Goal: Navigation & Orientation: Find specific page/section

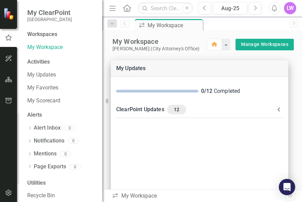
click at [113, 10] on icon "Menu" at bounding box center [112, 7] width 9 height 7
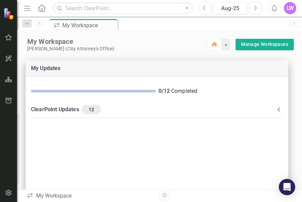
click at [42, 8] on icon at bounding box center [42, 7] width 8 height 7
click at [9, 37] on icon "button" at bounding box center [8, 37] width 7 height 5
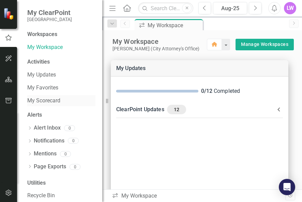
click at [44, 98] on link "My Scorecard" at bounding box center [61, 101] width 68 height 8
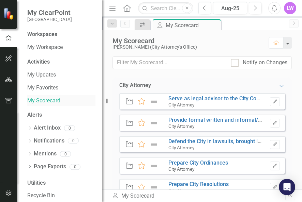
click at [44, 98] on link "My Scorecard" at bounding box center [61, 101] width 68 height 8
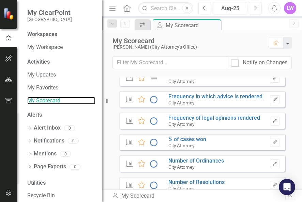
scroll to position [172, 0]
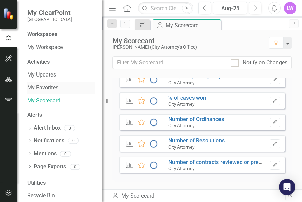
click at [55, 85] on link "My Favorites" at bounding box center [61, 88] width 68 height 8
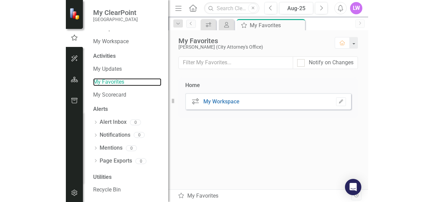
scroll to position [8, 0]
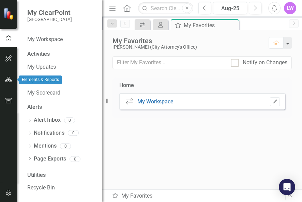
click at [8, 77] on icon "button" at bounding box center [8, 79] width 7 height 5
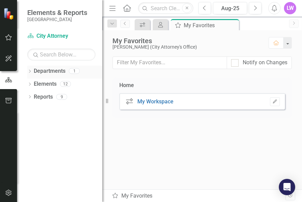
click at [29, 72] on icon "Dropdown" at bounding box center [29, 72] width 5 height 4
click at [49, 85] on link "City Attorney" at bounding box center [69, 84] width 65 height 8
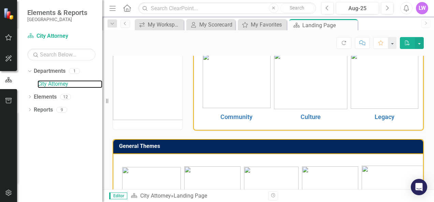
scroll to position [22, 0]
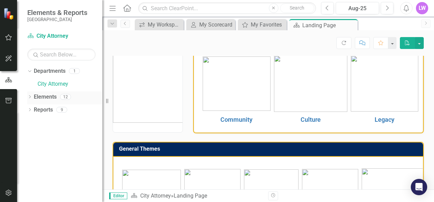
click at [31, 96] on icon "Dropdown" at bounding box center [29, 98] width 5 height 4
click at [36, 123] on div "Dropdown Objective Objectives 6" at bounding box center [67, 123] width 72 height 13
click at [32, 123] on icon "Dropdown" at bounding box center [33, 124] width 5 height 4
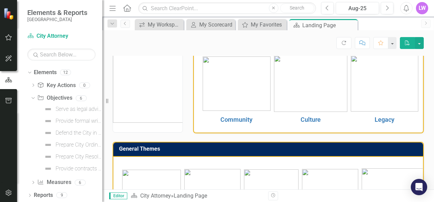
scroll to position [25, 0]
click at [35, 184] on icon "Dropdown" at bounding box center [33, 183] width 5 height 4
click at [33, 110] on icon "Dropdown" at bounding box center [32, 110] width 4 height 5
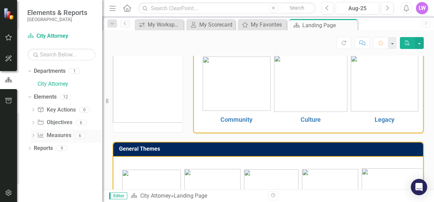
scroll to position [0, 0]
click at [6, 81] on icon "button" at bounding box center [8, 80] width 7 height 6
click at [49, 34] on link "Department City Attorney" at bounding box center [61, 36] width 68 height 8
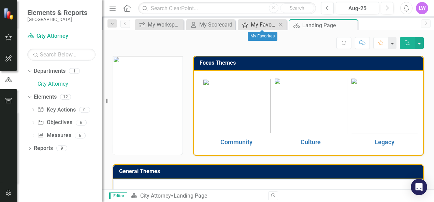
click at [245, 27] on icon at bounding box center [244, 24] width 5 height 5
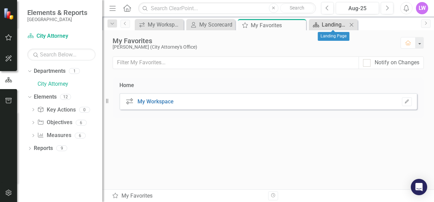
click at [319, 23] on link "Department Landing Page" at bounding box center [328, 24] width 37 height 9
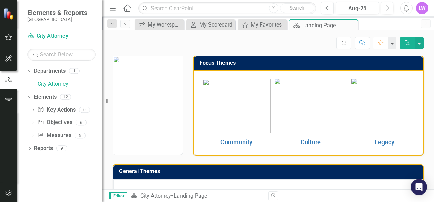
click at [381, 41] on icon "Favorite" at bounding box center [380, 43] width 6 height 5
click at [305, 71] on div "Community Culture Legacy" at bounding box center [308, 113] width 229 height 85
click at [149, 23] on div "My Workspace" at bounding box center [161, 24] width 26 height 9
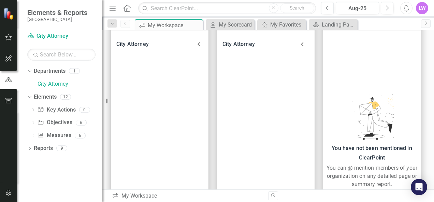
scroll to position [293, 0]
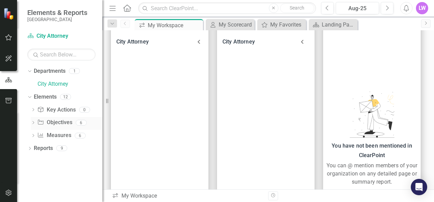
click at [36, 121] on div "Dropdown Objective Objectives 6" at bounding box center [67, 123] width 72 height 13
click at [33, 121] on icon at bounding box center [33, 122] width 2 height 3
click at [70, 132] on div "Serve as legal advisor to the City Council, City Manager, Directors & other Cit…" at bounding box center [79, 134] width 47 height 6
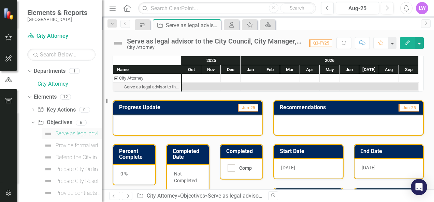
click at [74, 135] on div "Serve as legal advisor to the City Council, City Manager, Directors & other Cit…" at bounding box center [79, 134] width 47 height 6
click at [69, 148] on div "Provide formal written and informal/oral opinions as requested by City Council,…" at bounding box center [79, 146] width 47 height 6
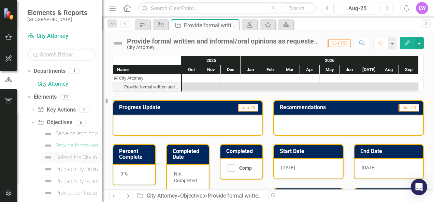
click at [70, 157] on div "Defend the City in lawsuits, brought in Court and in administrative proceedings…" at bounding box center [79, 158] width 47 height 6
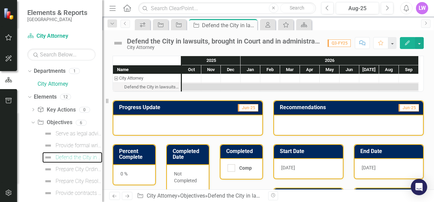
scroll to position [25, 0]
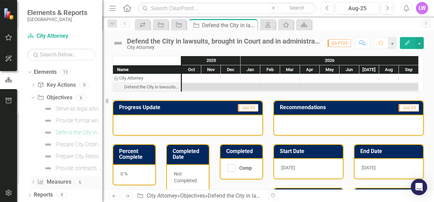
click at [32, 182] on icon "Dropdown" at bounding box center [33, 183] width 5 height 4
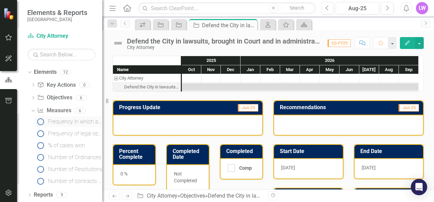
click at [59, 125] on link "Frequency in which advice is rendered" at bounding box center [68, 122] width 67 height 11
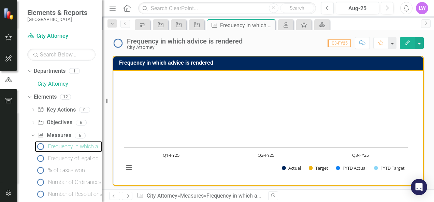
drag, startPoint x: 179, startPoint y: 105, endPoint x: 158, endPoint y: 32, distance: 75.6
click at [158, 32] on div "Frequency in which advice is rendered City Attorney Score: 0.00 Q3-FY25 Complet…" at bounding box center [267, 110] width 331 height 160
click at [68, 159] on div "Frequency of legal opinions rendered" at bounding box center [75, 159] width 54 height 6
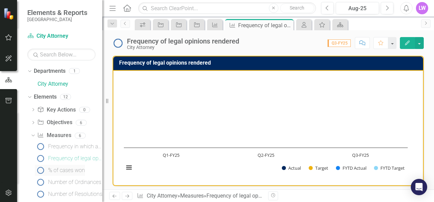
click at [62, 169] on div "% of cases won" at bounding box center [66, 171] width 37 height 6
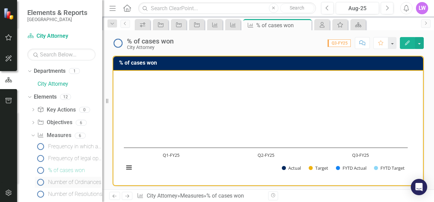
click at [61, 178] on link "Number of Ordinances" at bounding box center [68, 182] width 66 height 11
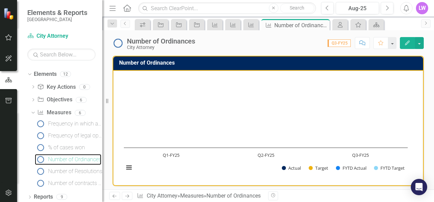
scroll to position [25, 0]
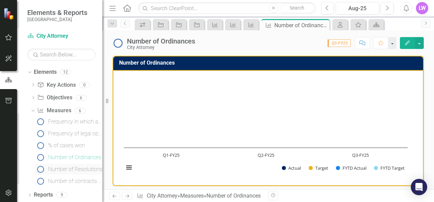
click at [71, 170] on div "Number of Resolutions" at bounding box center [75, 170] width 54 height 6
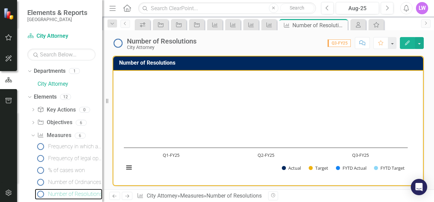
scroll to position [25, 0]
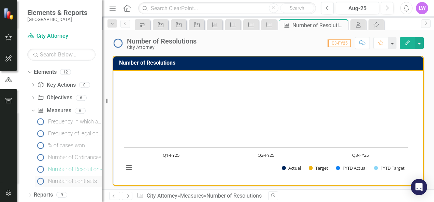
click at [82, 182] on div "Number of contracts reviewed or prepared" at bounding box center [75, 182] width 54 height 6
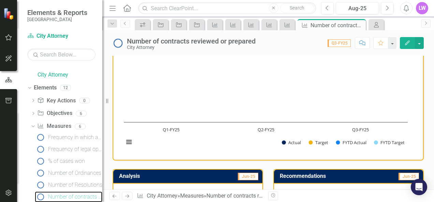
scroll to position [20, 0]
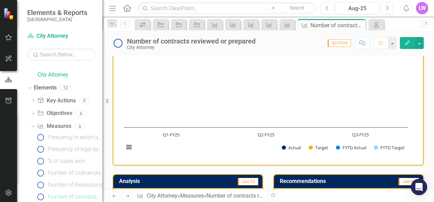
click at [116, 42] on img at bounding box center [117, 43] width 11 height 11
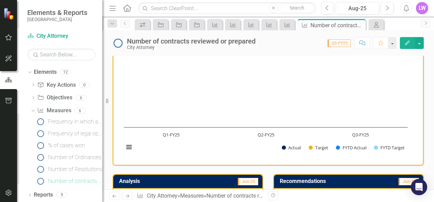
click at [102, 112] on div "Resize" at bounding box center [104, 101] width 5 height 202
click at [28, 196] on icon "Dropdown" at bounding box center [29, 196] width 5 height 4
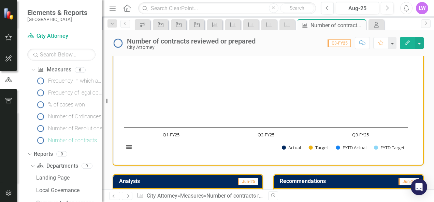
scroll to position [57, 0]
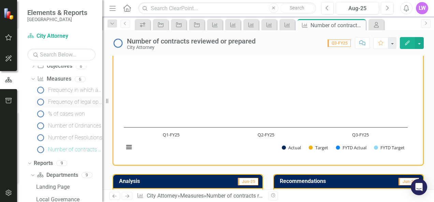
click at [48, 100] on div "Frequency of legal opinions rendered" at bounding box center [75, 102] width 54 height 6
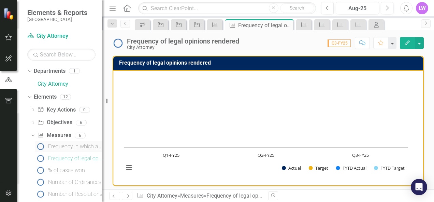
click at [42, 148] on img at bounding box center [40, 147] width 8 height 8
